Goal: Task Accomplishment & Management: Manage account settings

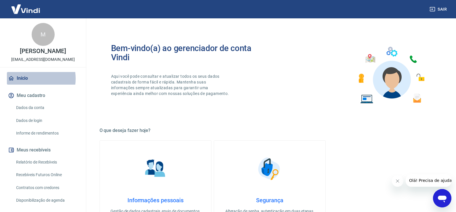
click at [28, 79] on link "Início" at bounding box center [43, 78] width 72 height 13
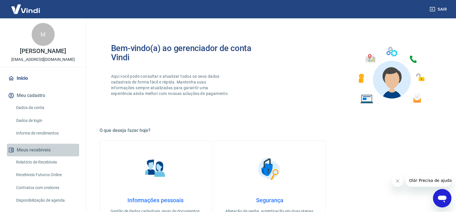
click at [52, 151] on button "Meus recebíveis" at bounding box center [43, 150] width 72 height 13
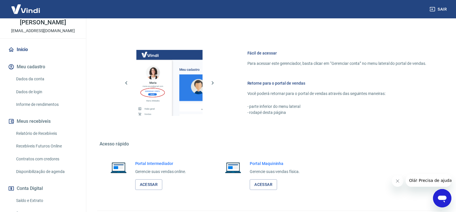
scroll to position [236, 0]
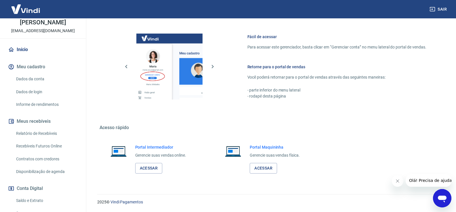
click at [37, 137] on link "Relatório de Recebíveis" at bounding box center [46, 134] width 65 height 12
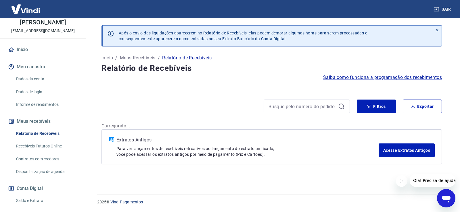
click at [34, 199] on link "Saldo e Extrato" at bounding box center [46, 201] width 65 height 12
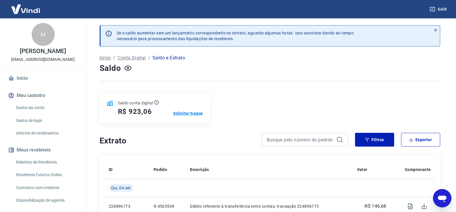
click at [185, 114] on p "Solicitar Saque" at bounding box center [188, 114] width 30 height 6
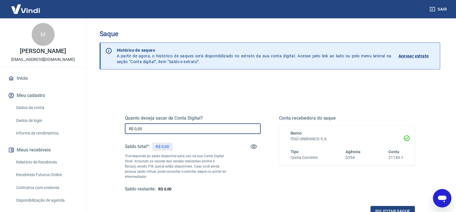
click at [180, 128] on input "R$ 0,00" at bounding box center [193, 129] width 136 height 11
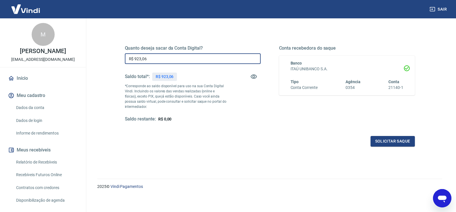
scroll to position [72, 0]
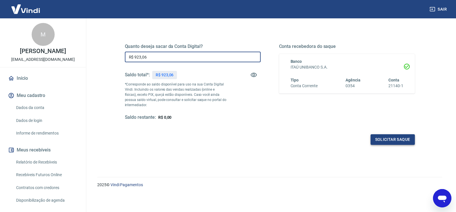
type input "R$ 923,06"
click at [379, 142] on button "Solicitar saque" at bounding box center [392, 140] width 44 height 11
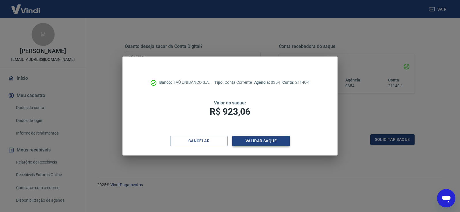
click at [270, 141] on button "Validar saque" at bounding box center [260, 141] width 57 height 11
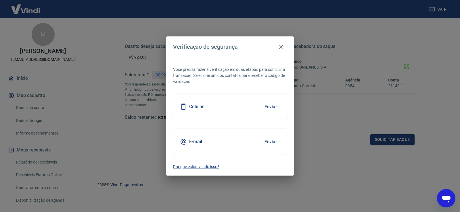
click at [262, 138] on button "Enviar" at bounding box center [270, 142] width 19 height 12
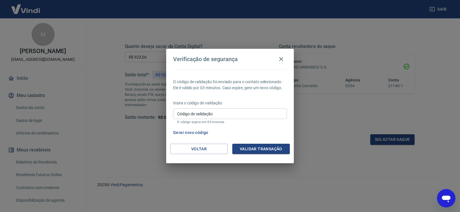
click at [221, 113] on input "Código de validação" at bounding box center [230, 114] width 114 height 11
click at [281, 60] on icon "button" at bounding box center [281, 59] width 4 height 4
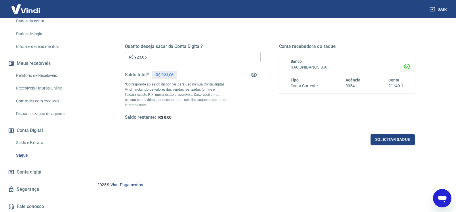
scroll to position [88, 0]
click at [37, 70] on link "Relatório de Recebíveis" at bounding box center [46, 75] width 65 height 12
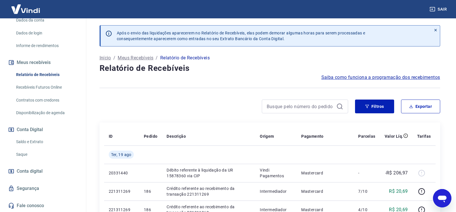
click at [22, 143] on link "Saldo e Extrato" at bounding box center [46, 142] width 65 height 12
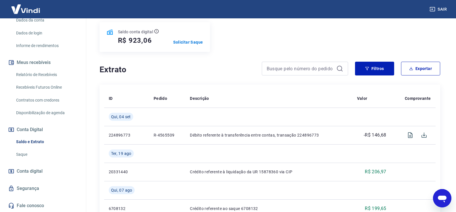
scroll to position [86, 0]
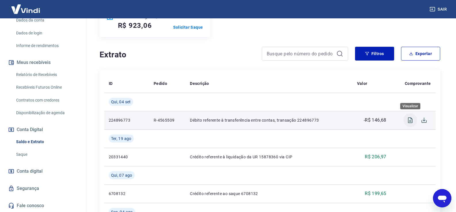
click at [412, 121] on icon "Visualizar" at bounding box center [410, 121] width 5 height 6
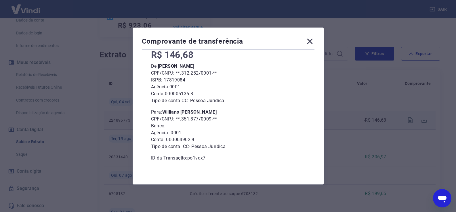
scroll to position [41, 0]
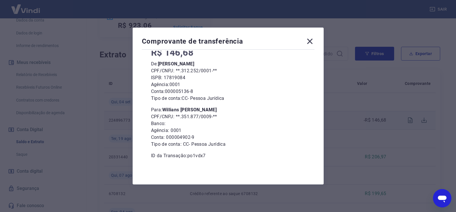
click at [312, 40] on icon at bounding box center [309, 41] width 9 height 9
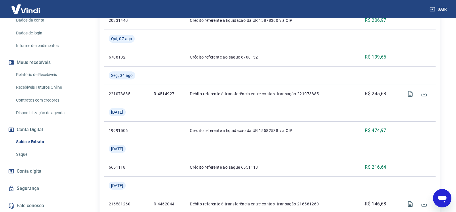
scroll to position [230, 0]
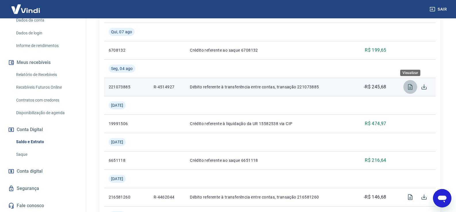
click at [411, 88] on icon "Visualizar" at bounding box center [409, 87] width 7 height 7
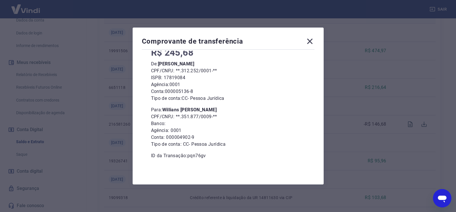
scroll to position [316, 0]
click at [314, 40] on icon at bounding box center [309, 41] width 9 height 9
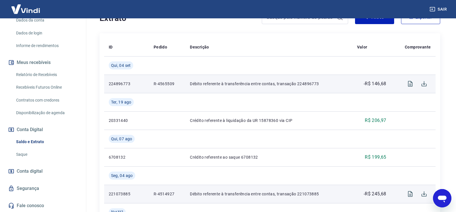
scroll to position [201, 0]
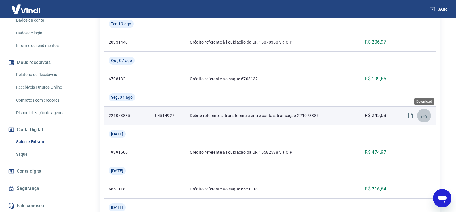
click at [426, 114] on icon "Download" at bounding box center [423, 115] width 7 height 7
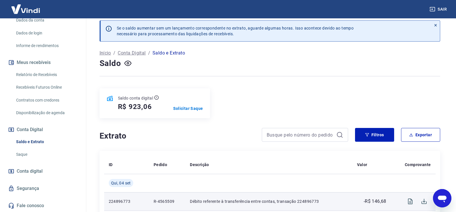
scroll to position [0, 0]
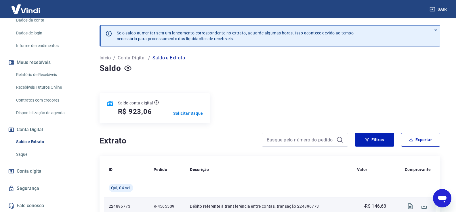
click at [31, 87] on link "Recebíveis Futuros Online" at bounding box center [46, 88] width 65 height 12
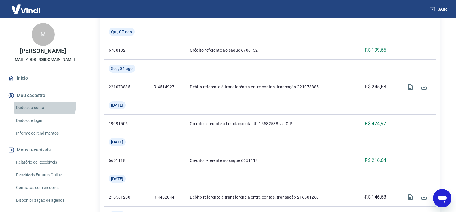
click at [38, 105] on link "Dados da conta" at bounding box center [46, 108] width 65 height 12
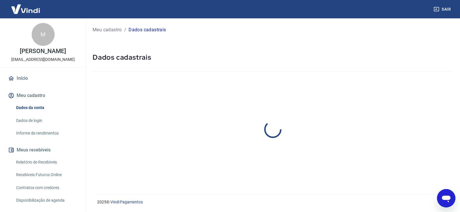
select select "SP"
select select "business"
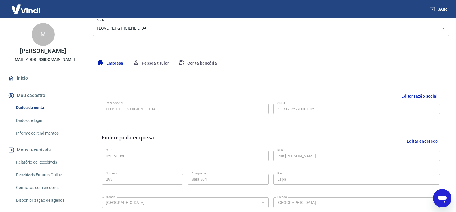
scroll to position [115, 0]
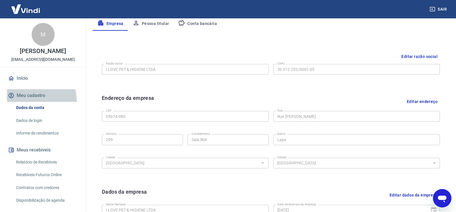
click at [34, 101] on button "Meu cadastro" at bounding box center [43, 95] width 72 height 13
click at [32, 97] on button "Meu cadastro" at bounding box center [43, 95] width 72 height 13
click at [28, 117] on link "Dados de login" at bounding box center [46, 121] width 65 height 12
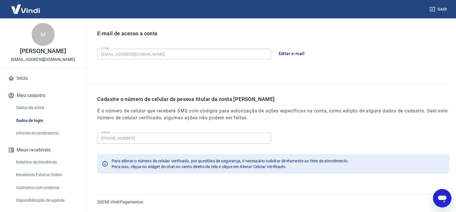
click at [289, 55] on button "Editar e-mail" at bounding box center [291, 54] width 32 height 12
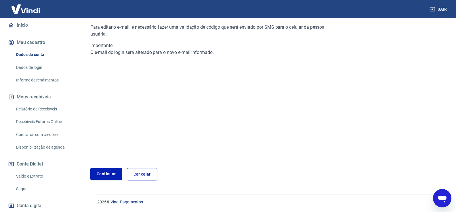
scroll to position [57, 0]
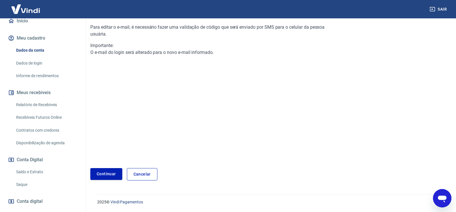
click at [20, 185] on link "Saque" at bounding box center [46, 185] width 65 height 12
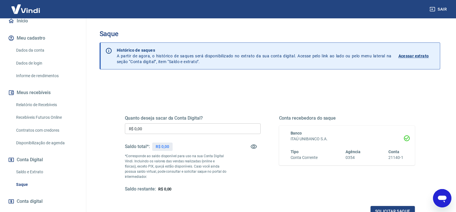
click at [153, 128] on input "R$ 0,00" at bounding box center [193, 129] width 136 height 11
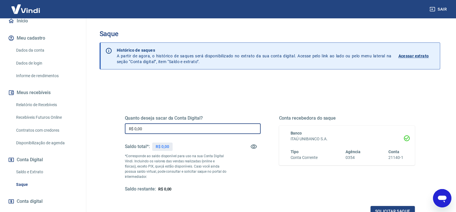
click at [153, 128] on input "R$ 0,00" at bounding box center [193, 129] width 136 height 11
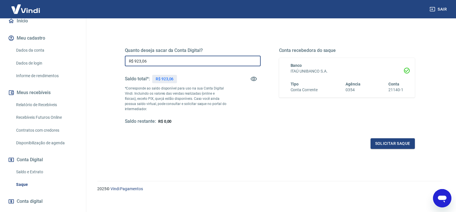
scroll to position [72, 0]
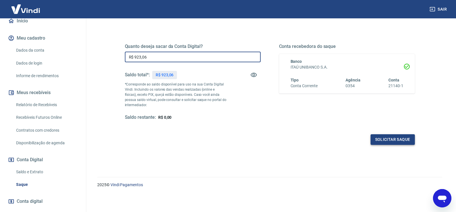
type input "R$ 923,06"
click at [386, 141] on button "Solicitar saque" at bounding box center [392, 140] width 44 height 11
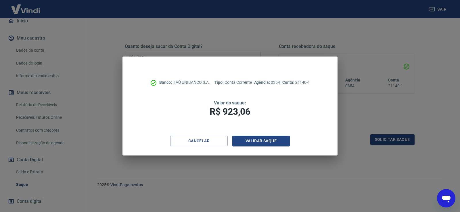
click at [178, 211] on div "Banco: ITAÚ UNIBANCO S.A. Tipo: Conta Corrente Agência: 0354 Conta: 21140-1 Val…" at bounding box center [230, 106] width 460 height 212
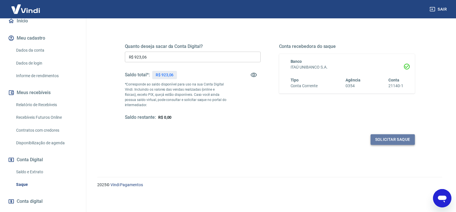
drag, startPoint x: 374, startPoint y: 142, endPoint x: 383, endPoint y: 145, distance: 9.6
click at [383, 145] on button "Solicitar saque" at bounding box center [392, 140] width 44 height 11
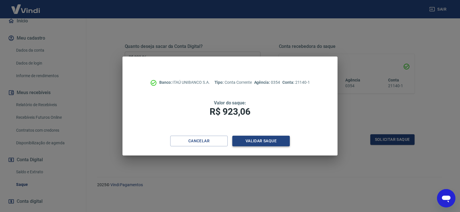
click at [270, 144] on button "Validar saque" at bounding box center [260, 141] width 57 height 11
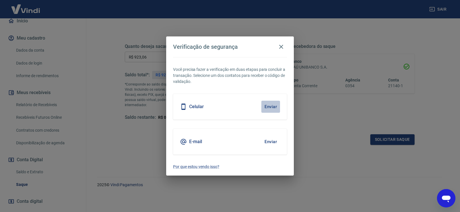
click at [266, 107] on button "Enviar" at bounding box center [270, 107] width 19 height 12
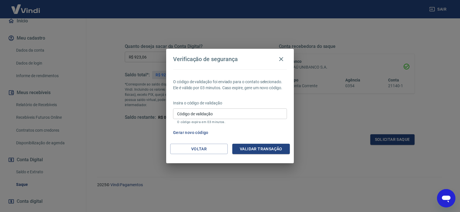
click at [214, 155] on div "Voltar Validar transação" at bounding box center [230, 154] width 128 height 20
click at [217, 142] on div "O código de validação foi enviado para o contato selecionado. Ele é válido por …" at bounding box center [230, 107] width 128 height 74
click at [213, 151] on button "Voltar" at bounding box center [198, 149] width 57 height 11
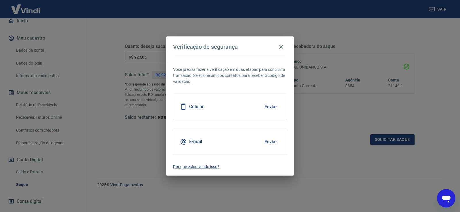
click at [268, 139] on button "Enviar" at bounding box center [270, 142] width 19 height 12
click at [270, 143] on button "Enviar" at bounding box center [270, 142] width 19 height 12
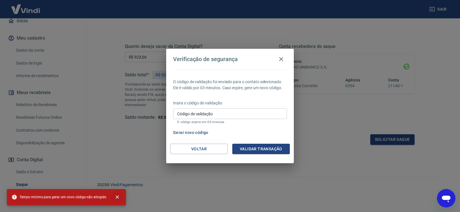
click at [116, 197] on icon "close" at bounding box center [117, 197] width 3 height 3
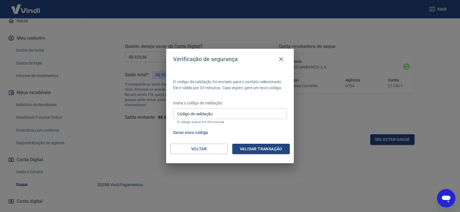
click at [221, 117] on input "Código de validação" at bounding box center [230, 114] width 114 height 11
type input "160050"
click at [255, 150] on button "Validar transação" at bounding box center [260, 149] width 57 height 11
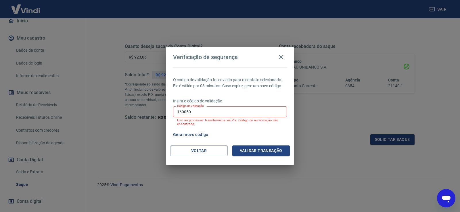
click at [225, 119] on p "Erro ao processar transferência via Pix: Código de autorização não encontrado." at bounding box center [230, 122] width 106 height 7
click at [222, 110] on input "160050" at bounding box center [230, 112] width 114 height 11
type input "455364"
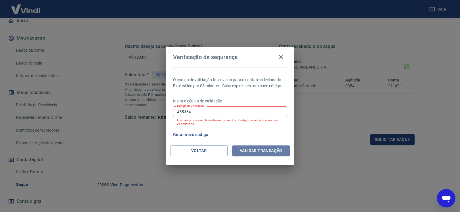
click at [247, 153] on button "Validar transação" at bounding box center [260, 151] width 57 height 11
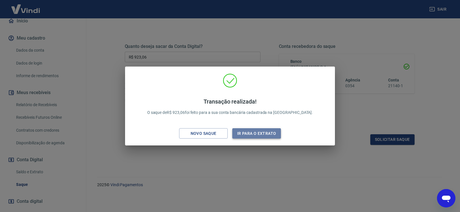
click at [259, 132] on button "Ir para o extrato" at bounding box center [256, 133] width 49 height 11
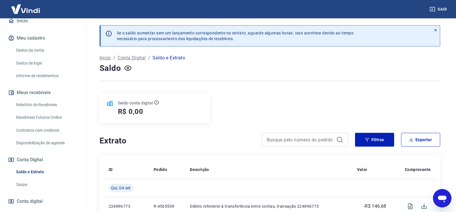
click at [28, 185] on link "Saque" at bounding box center [46, 185] width 65 height 12
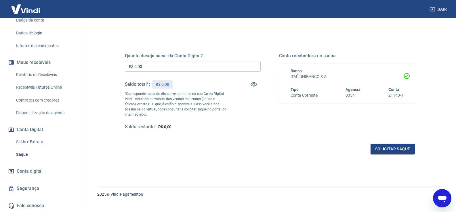
scroll to position [72, 0]
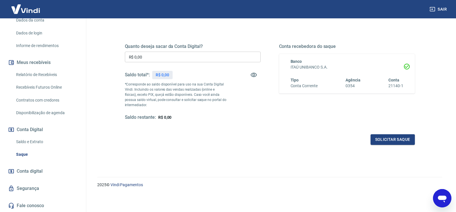
click at [29, 141] on link "Saldo e Extrato" at bounding box center [46, 142] width 65 height 12
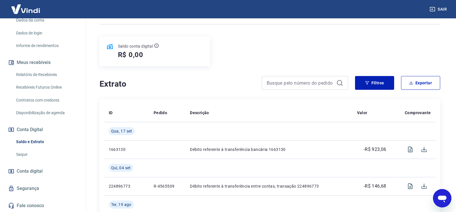
scroll to position [57, 0]
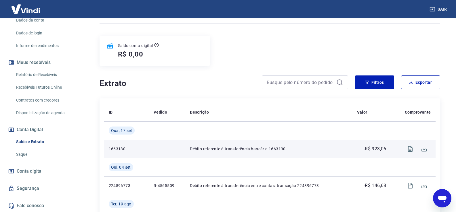
click at [385, 146] on p "-R$ 923,06" at bounding box center [374, 149] width 23 height 7
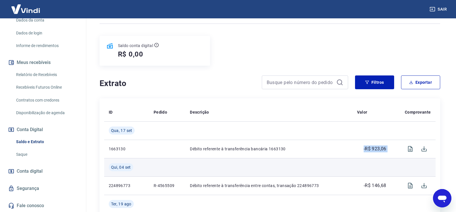
copy tr "-R$ 923,06"
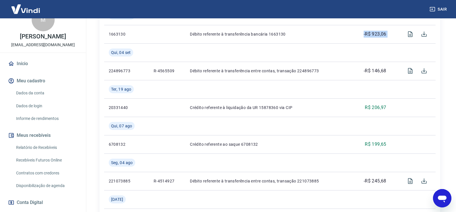
scroll to position [29, 0]
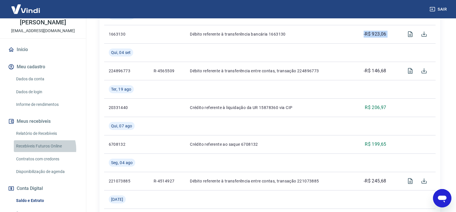
click at [40, 149] on link "Recebíveis Futuros Online" at bounding box center [46, 147] width 65 height 12
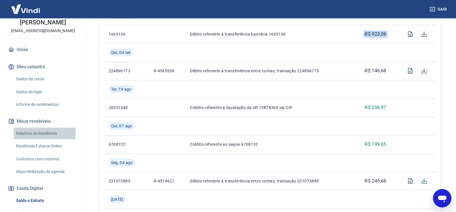
click at [38, 133] on link "Relatório de Recebíveis" at bounding box center [46, 134] width 65 height 12
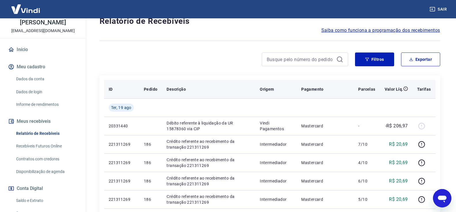
scroll to position [57, 0]
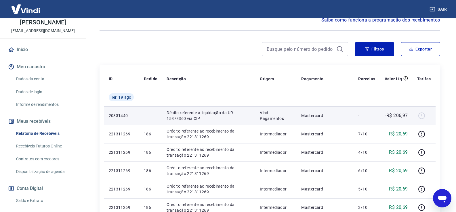
click at [423, 113] on div at bounding box center [424, 115] width 14 height 9
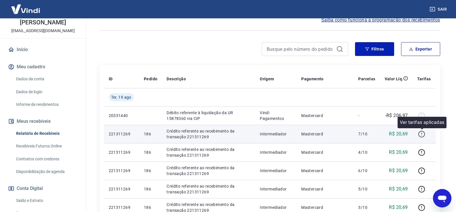
click at [425, 135] on icon "button" at bounding box center [421, 134] width 7 height 7
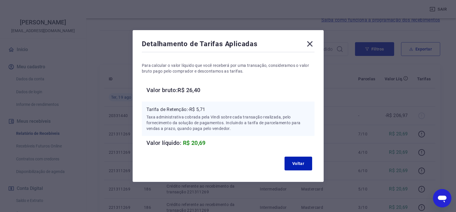
click at [311, 43] on icon at bounding box center [309, 43] width 5 height 5
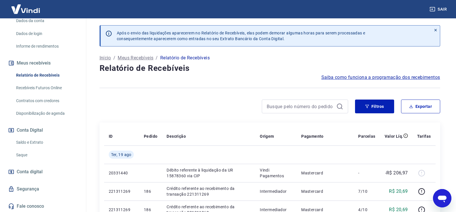
scroll to position [88, 0]
click at [33, 122] on div "Início Meu cadastro Dados da conta Dados de login Informe de rendimentos Meus r…" at bounding box center [43, 98] width 86 height 228
click at [33, 130] on button "Conta Digital" at bounding box center [43, 130] width 72 height 13
click at [28, 11] on img at bounding box center [25, 9] width 37 height 18
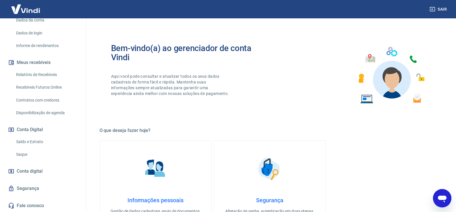
click at [29, 11] on img at bounding box center [25, 9] width 37 height 18
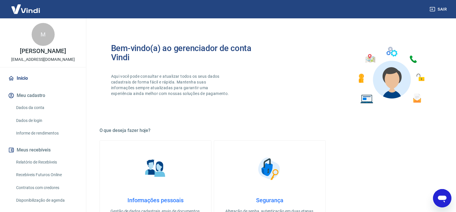
click at [24, 84] on link "Início" at bounding box center [43, 78] width 72 height 13
click at [27, 95] on button "Meu cadastro" at bounding box center [43, 95] width 72 height 13
click at [28, 150] on button "Meus recebíveis" at bounding box center [43, 150] width 72 height 13
click at [30, 160] on link "Relatório de Recebíveis" at bounding box center [46, 163] width 65 height 12
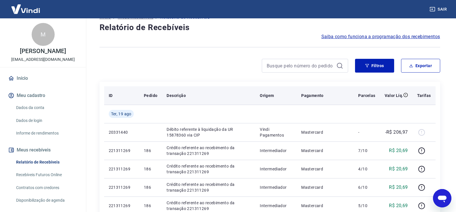
scroll to position [57, 0]
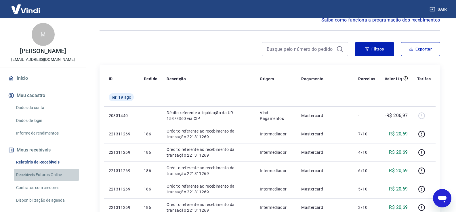
click at [56, 171] on link "Recebíveis Futuros Online" at bounding box center [46, 175] width 65 height 12
click at [47, 187] on link "Contratos com credores" at bounding box center [46, 188] width 65 height 12
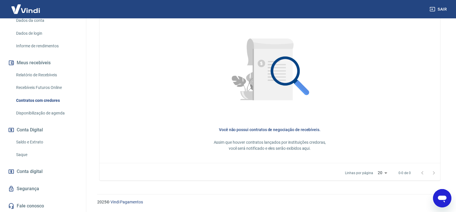
scroll to position [88, 0]
click at [38, 110] on link "Disponibilização de agenda" at bounding box center [46, 113] width 65 height 12
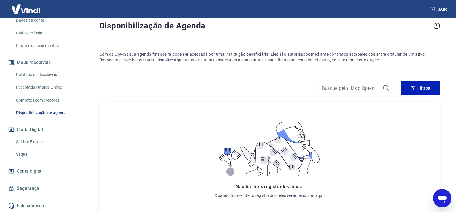
scroll to position [65, 0]
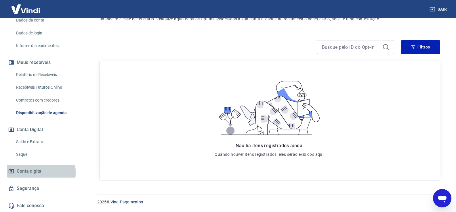
click at [28, 173] on span "Conta digital" at bounding box center [30, 172] width 26 height 8
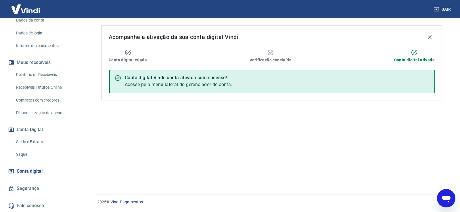
click at [32, 192] on link "Segurança" at bounding box center [43, 189] width 72 height 13
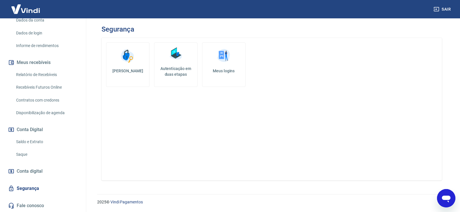
click at [181, 72] on h5 "Autenticação em duas etapas" at bounding box center [176, 71] width 38 height 11
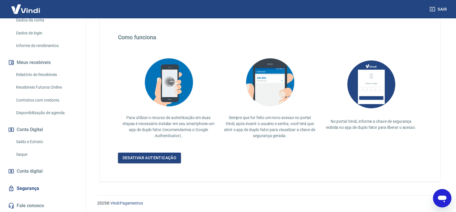
scroll to position [99, 0]
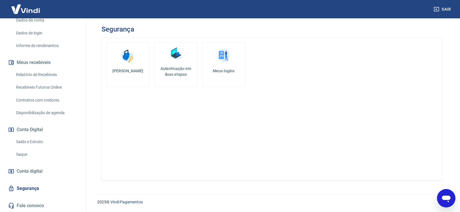
click at [125, 67] on link "[PERSON_NAME]" at bounding box center [127, 65] width 43 height 45
click at [230, 60] on img at bounding box center [223, 55] width 17 height 17
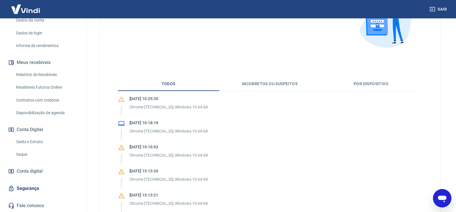
scroll to position [65, 0]
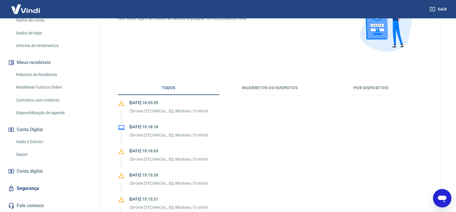
click at [149, 130] on p "[DATE] 10:18:18" at bounding box center [168, 127] width 78 height 6
click at [149, 110] on p "Chrome [TECHNICAL_ID], Windows 10 64-bit" at bounding box center [168, 111] width 78 height 6
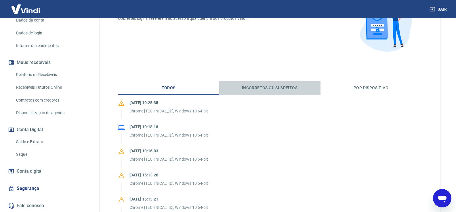
click at [263, 89] on button "Incorretos ou suspeitos" at bounding box center [269, 88] width 101 height 14
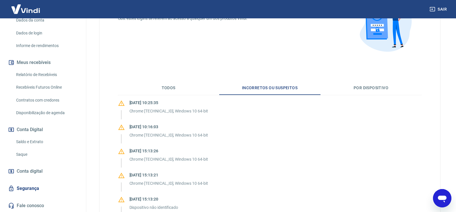
click at [369, 89] on button "Por dispositivo" at bounding box center [370, 88] width 101 height 14
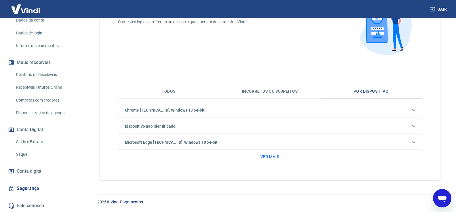
scroll to position [0, 0]
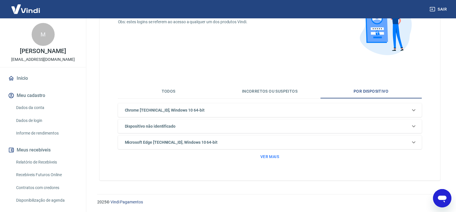
click at [25, 84] on link "Início" at bounding box center [43, 78] width 72 height 13
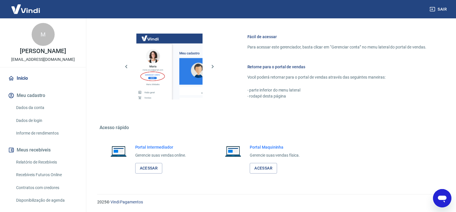
scroll to position [236, 0]
click at [441, 10] on button "Sair" at bounding box center [438, 9] width 21 height 11
